Goal: Information Seeking & Learning: Learn about a topic

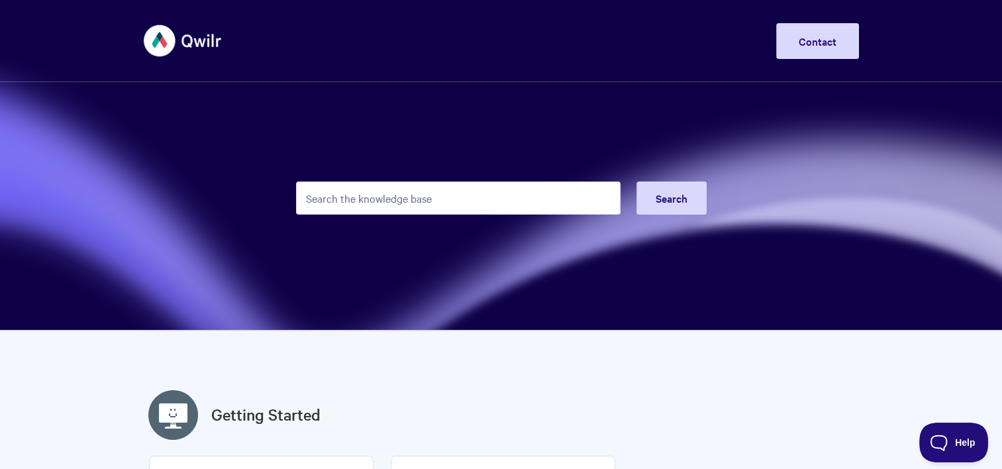
click at [421, 200] on input "Search the knowledge base" at bounding box center [458, 197] width 324 height 33
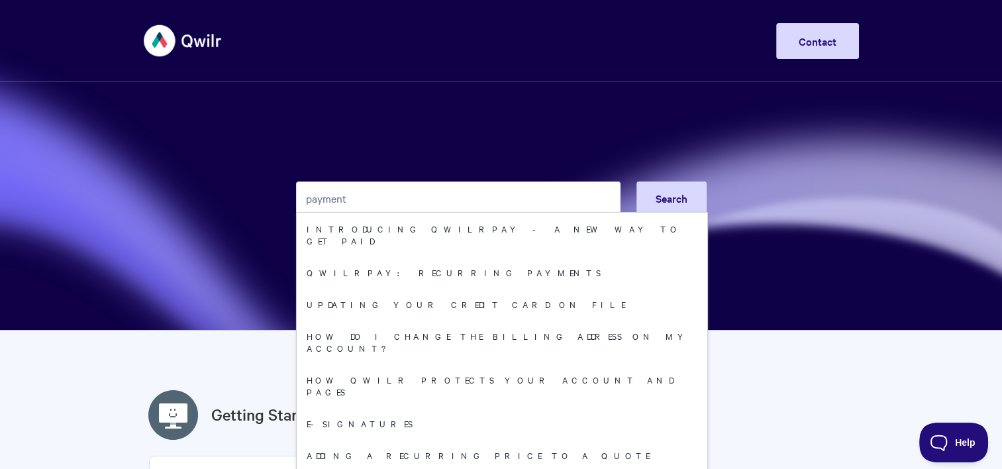
type input "payment"
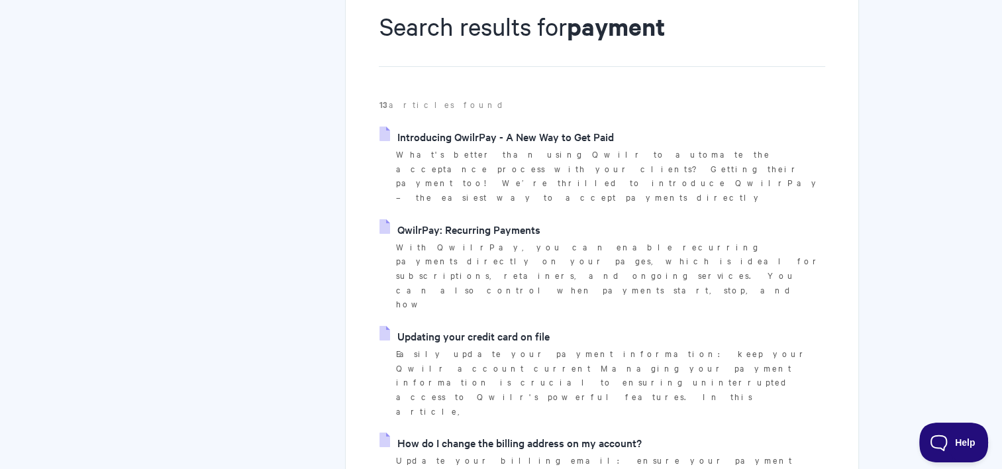
scroll to position [167, 0]
click at [398, 139] on link "Introducing QwilrPay - A New Way to Get Paid" at bounding box center [496, 136] width 234 height 20
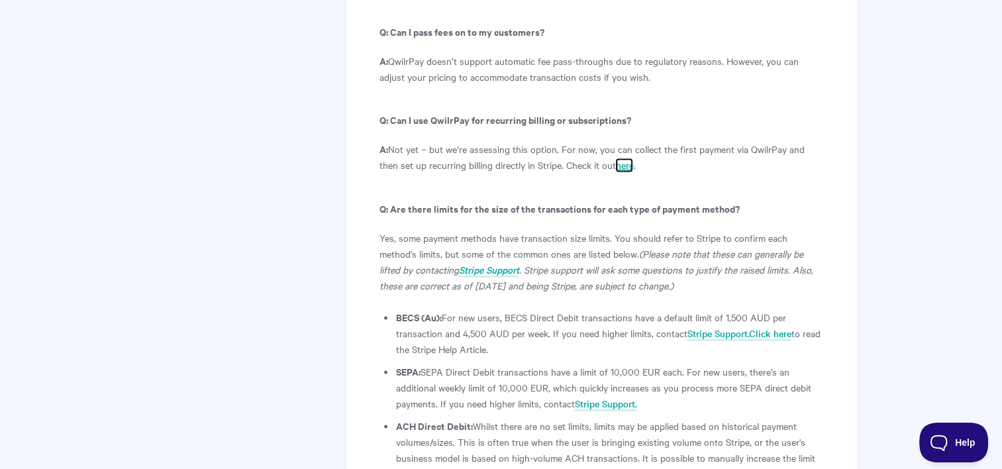
scroll to position [7545, 0]
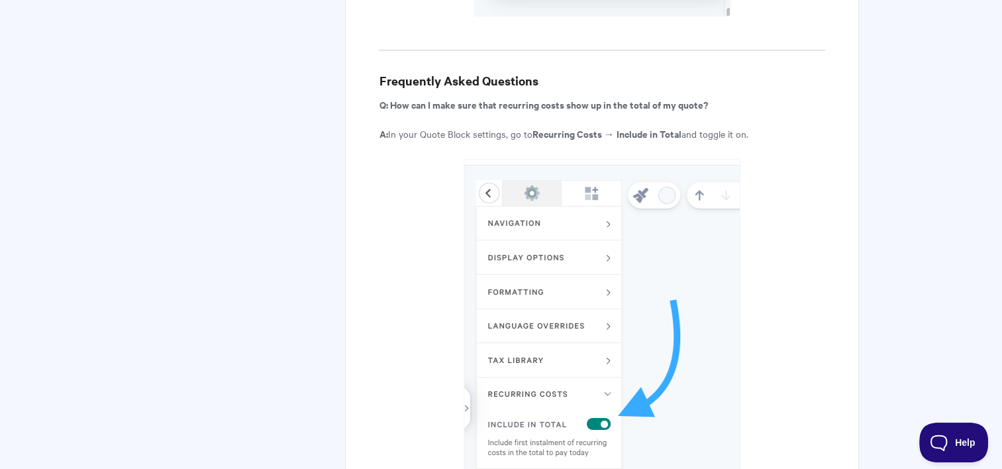
scroll to position [4419, 0]
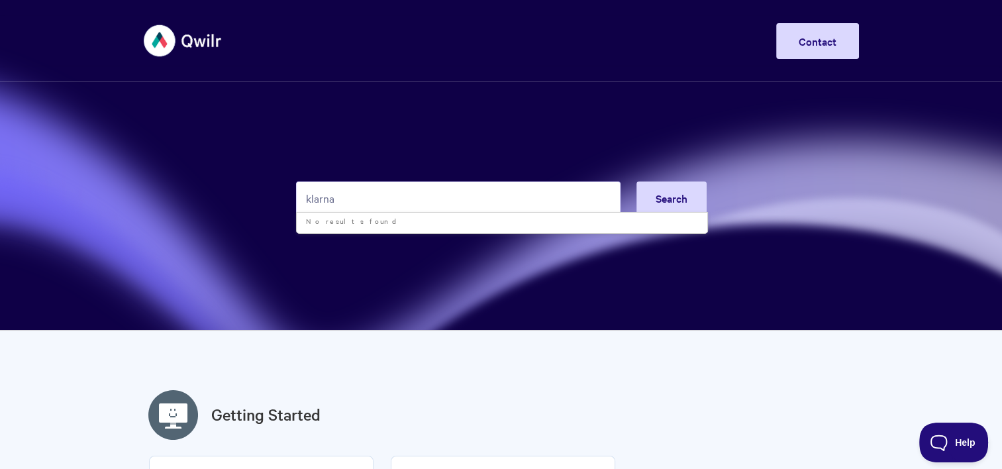
type input "klarna"
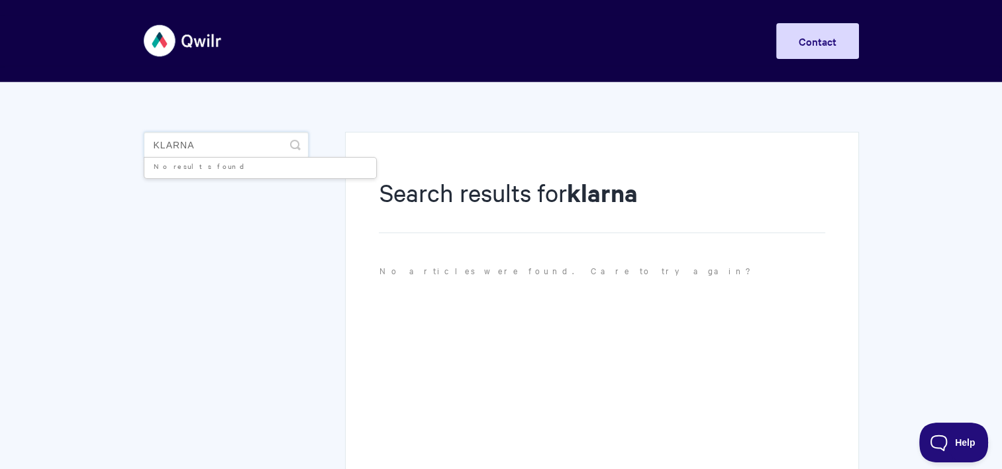
click at [178, 144] on input "klarna" at bounding box center [226, 145] width 165 height 26
type input "stripe"
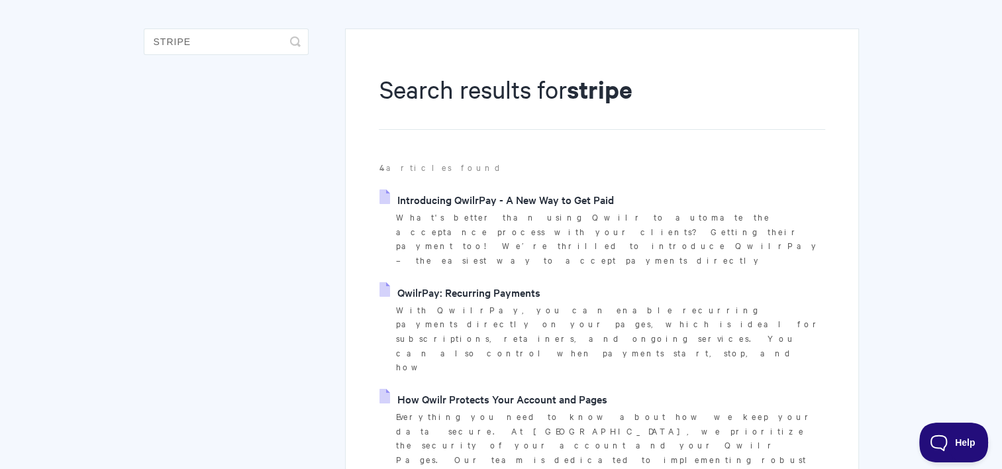
scroll to position [105, 0]
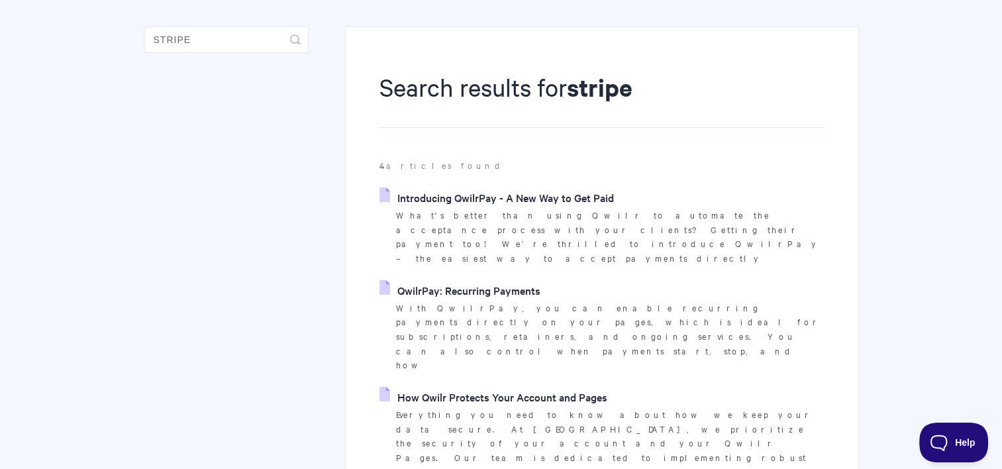
click at [494, 199] on link "Introducing QwilrPay - A New Way to Get Paid" at bounding box center [496, 197] width 234 height 20
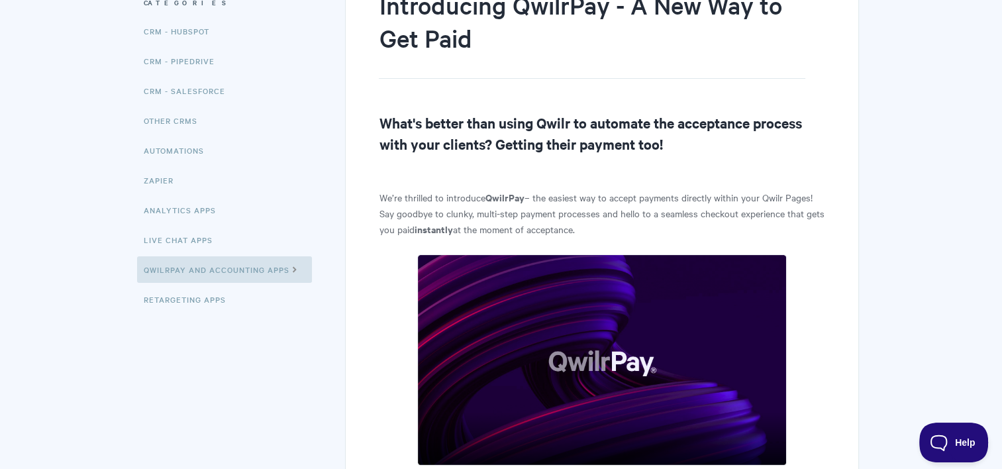
scroll to position [187, 0]
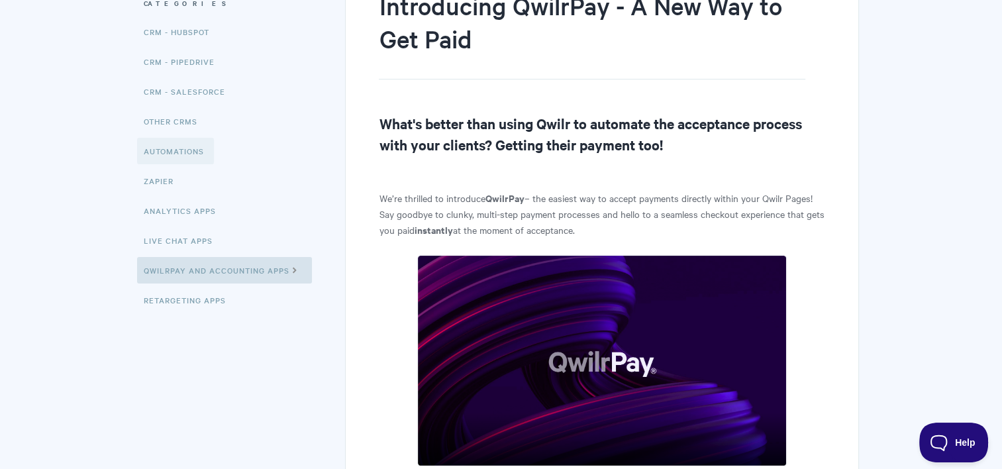
click at [188, 154] on link "Automations" at bounding box center [175, 151] width 77 height 26
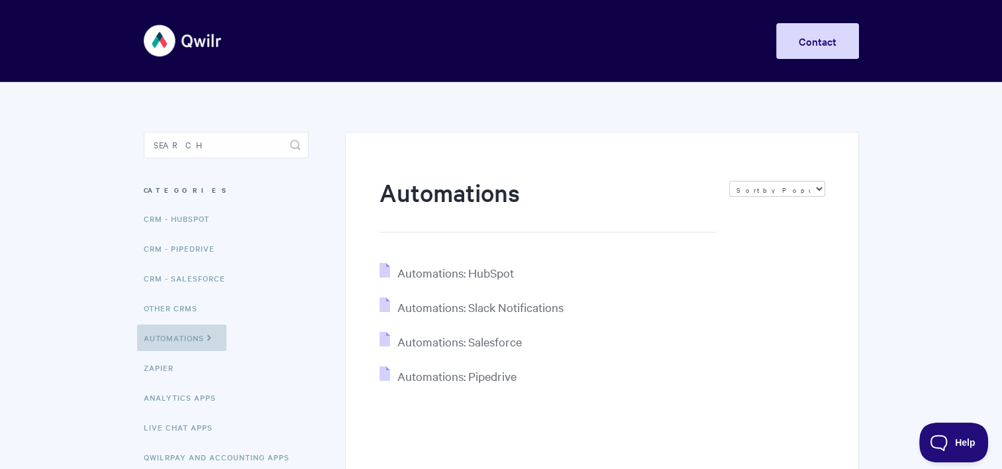
scroll to position [148, 0]
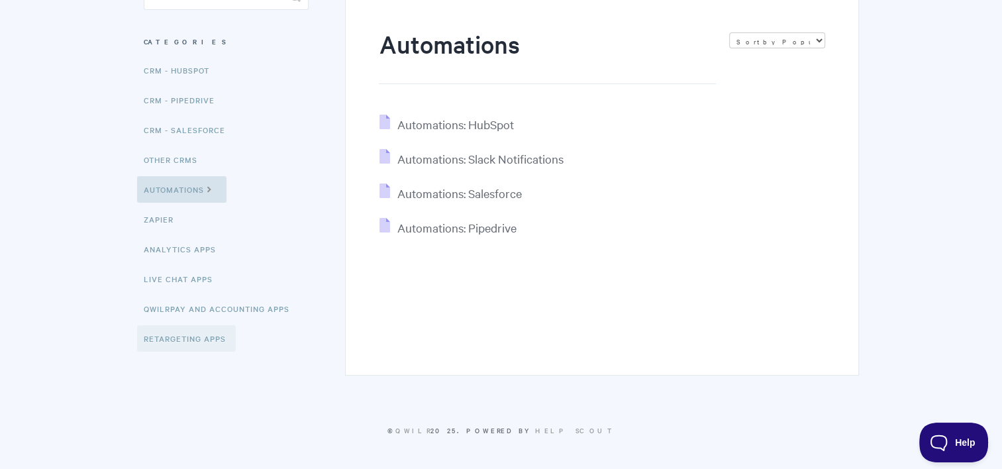
click at [169, 330] on link "Retargeting Apps" at bounding box center [186, 338] width 99 height 26
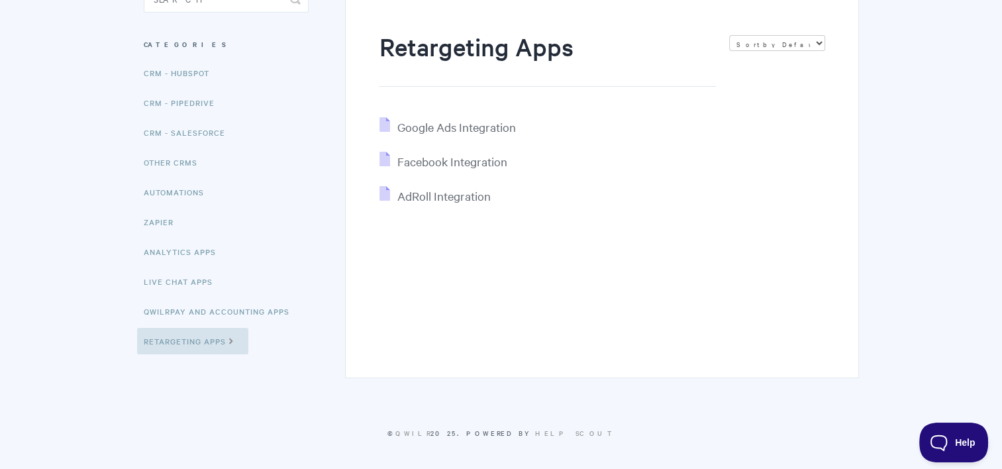
scroll to position [148, 0]
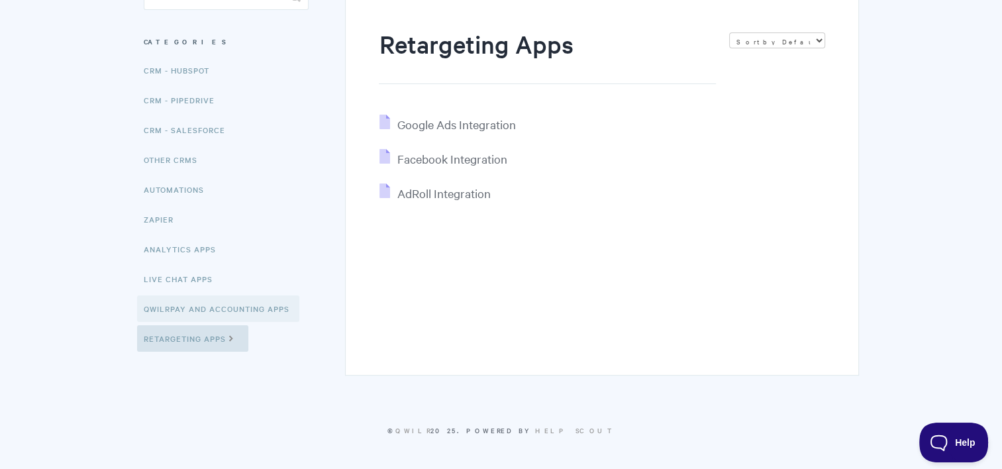
click at [169, 306] on link "QwilrPay and Accounting Apps" at bounding box center [218, 308] width 162 height 26
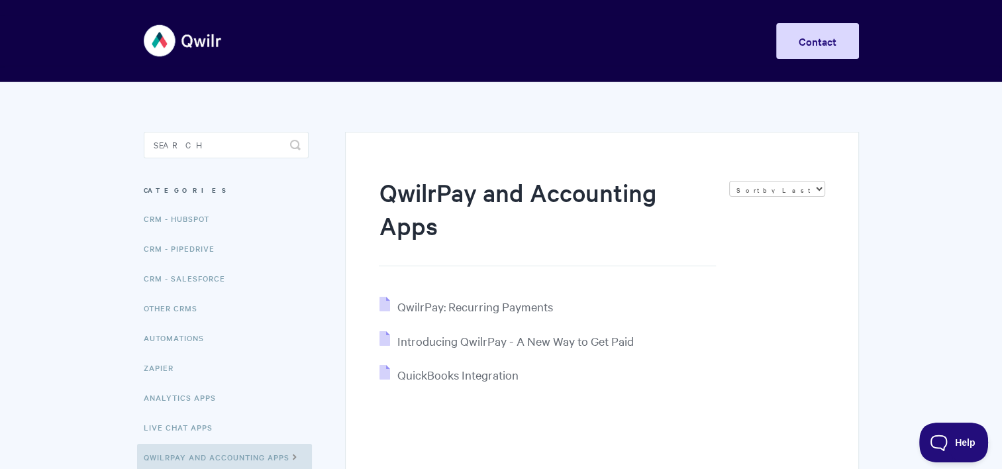
click at [191, 42] on img at bounding box center [183, 41] width 79 height 50
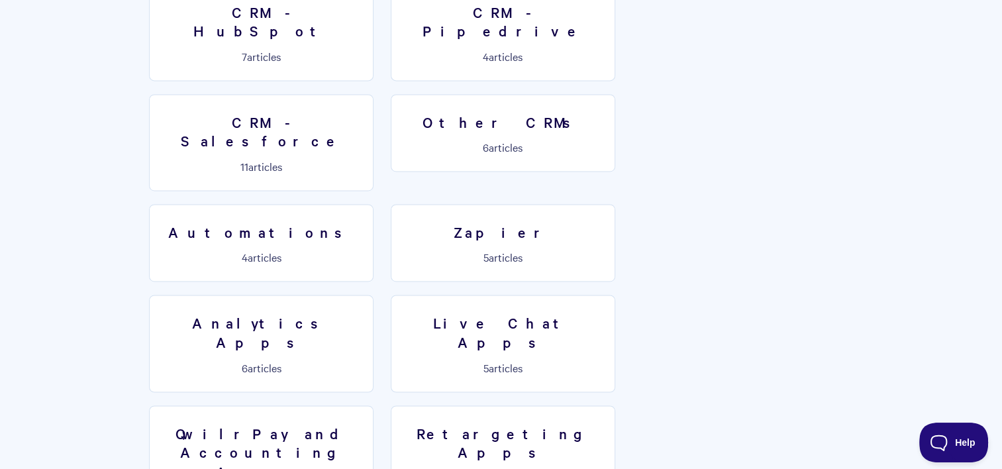
scroll to position [2230, 0]
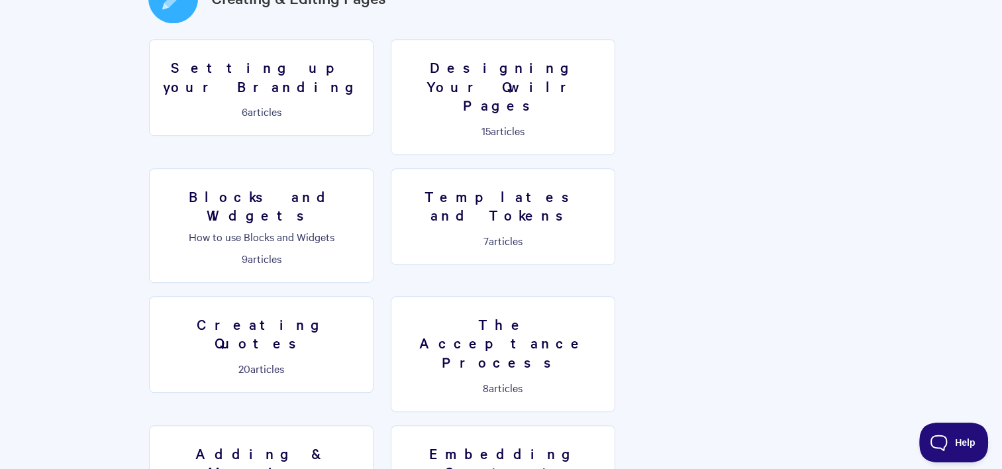
scroll to position [730, 0]
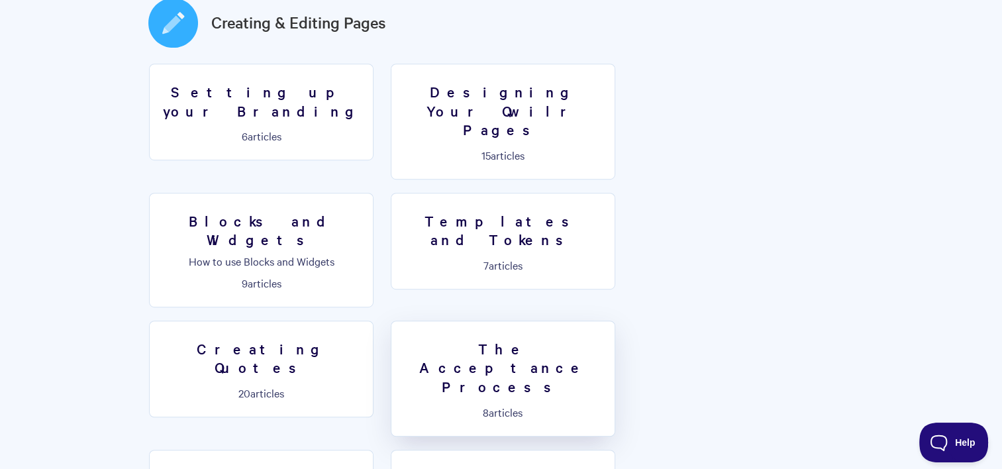
click at [606, 339] on h3 "The Acceptance Process" at bounding box center [502, 367] width 207 height 57
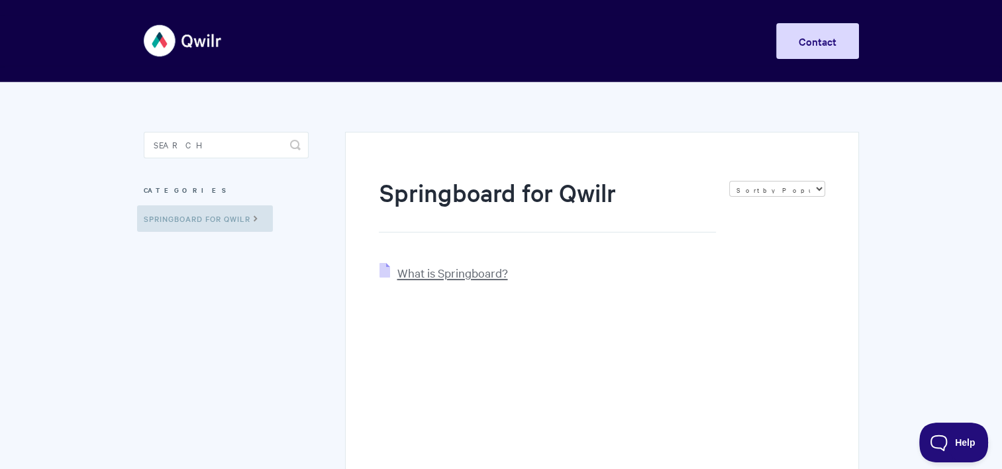
click at [455, 273] on span "What is Springboard?" at bounding box center [452, 272] width 111 height 15
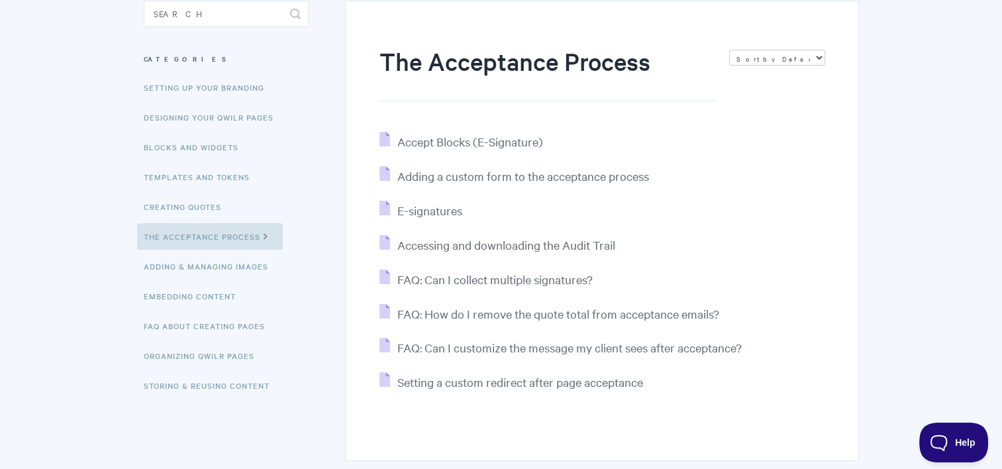
scroll to position [132, 0]
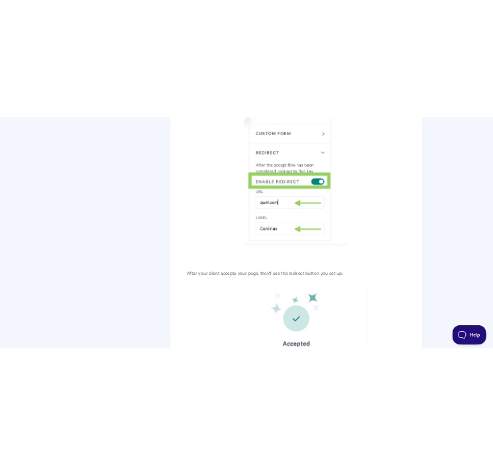
scroll to position [1438, 0]
